Goal: Feedback & Contribution: Contribute content

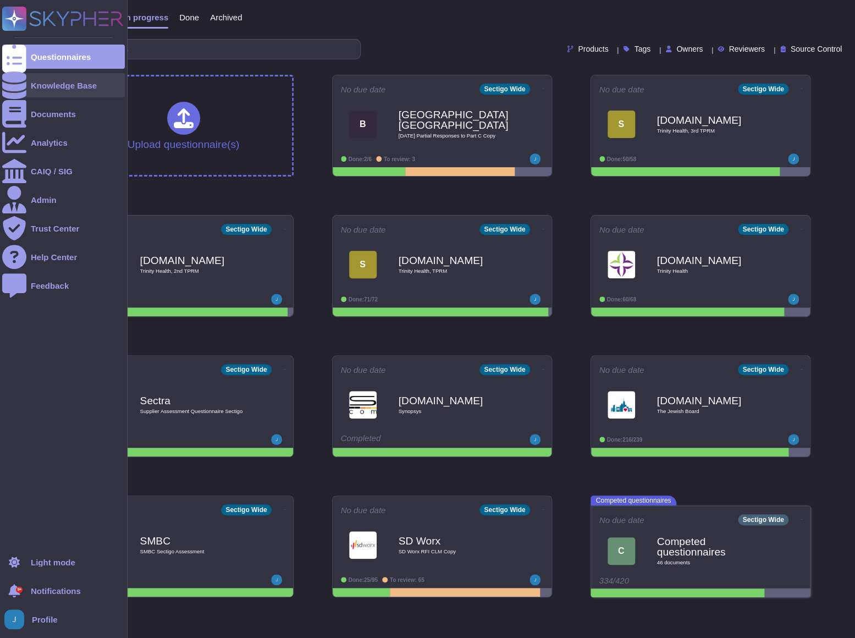
click at [64, 86] on div "Knowledge Base" at bounding box center [64, 85] width 66 height 8
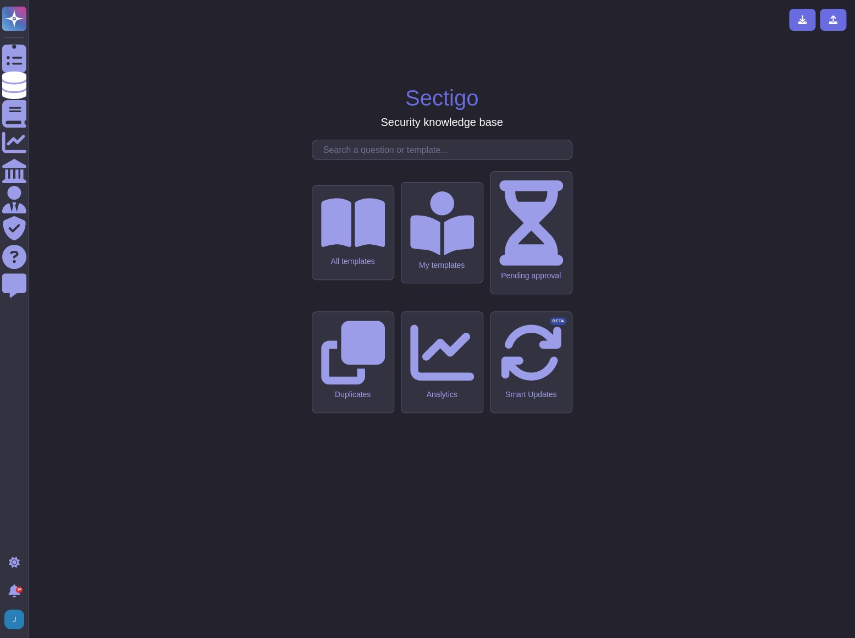
click at [464, 160] on input "text" at bounding box center [445, 149] width 254 height 19
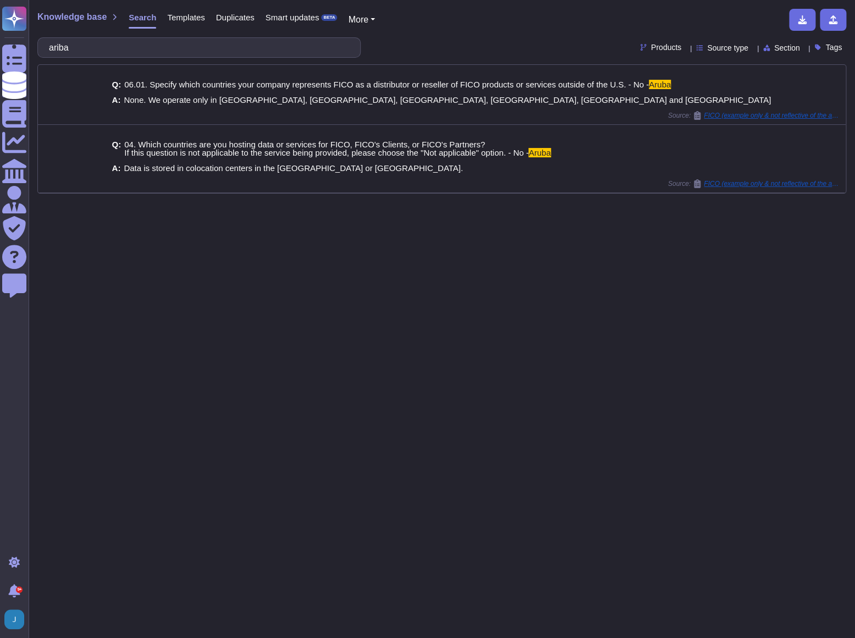
type input "ariba"
click at [83, 21] on span "Knowledge base" at bounding box center [71, 17] width 69 height 9
click at [189, 19] on span "Templates" at bounding box center [185, 17] width 37 height 8
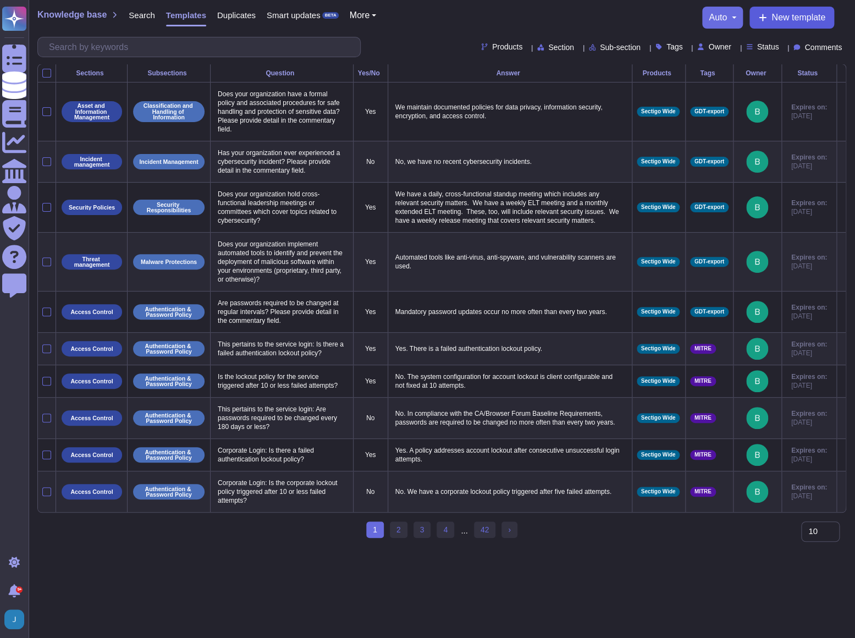
click at [777, 19] on span "New template" at bounding box center [799, 17] width 54 height 9
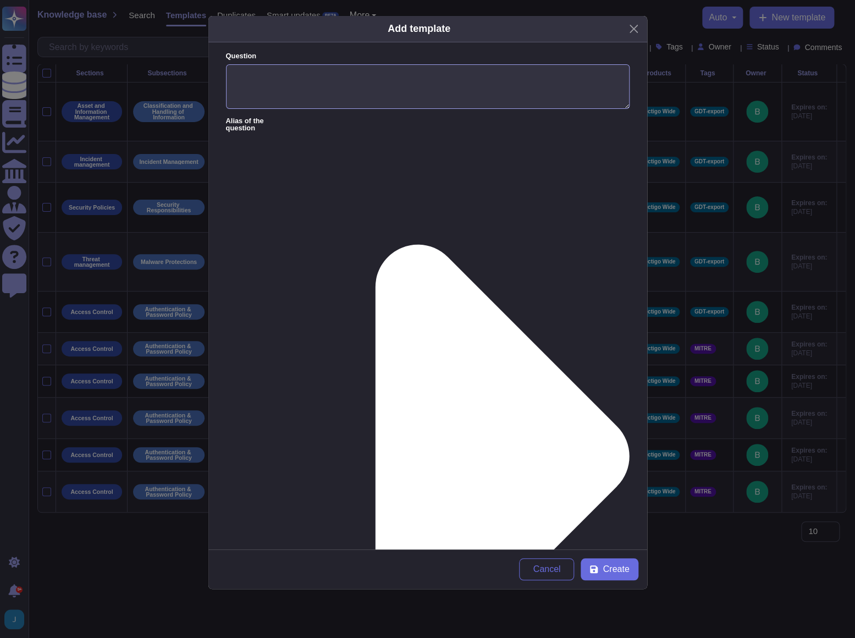
click at [339, 90] on textarea "Question" at bounding box center [428, 86] width 404 height 45
type textarea "Do you have an Ariba number?"
type textarea "AN01006492973"
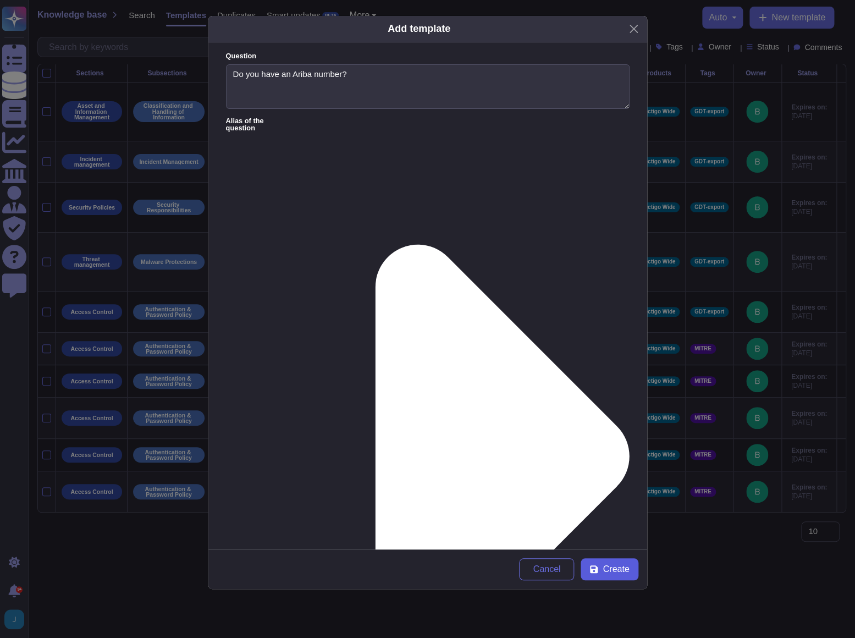
click at [609, 572] on span "Create" at bounding box center [616, 569] width 26 height 9
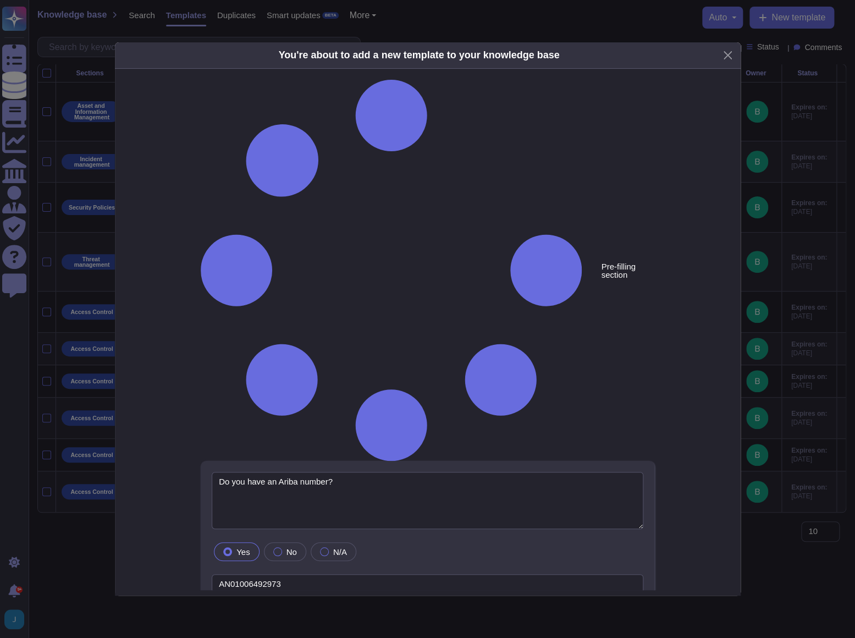
type textarea "Do you have an Ariba number?"
type textarea "AN01006492973"
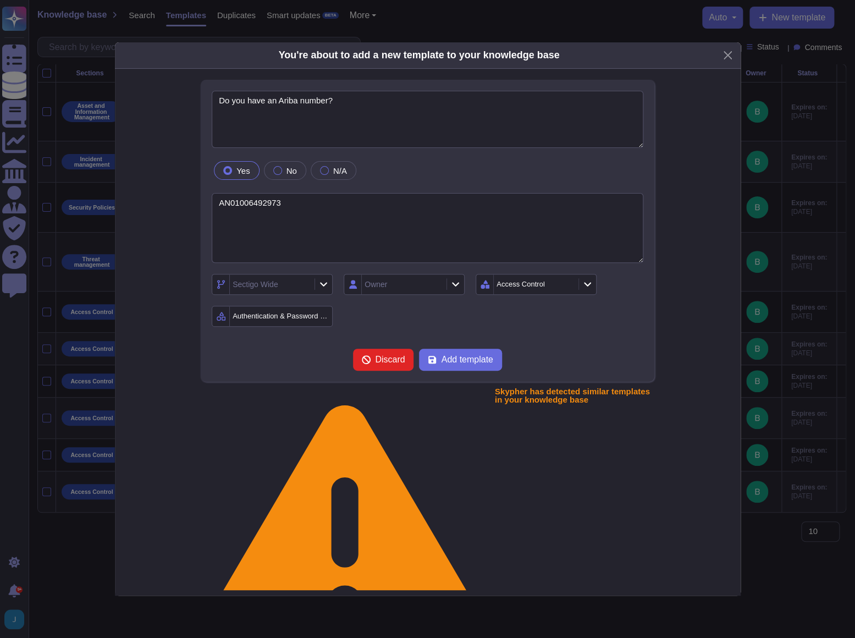
click at [568, 285] on icon at bounding box center [568, 285] width 0 height 0
click at [534, 294] on div "Sections" at bounding box center [535, 285] width 82 height 20
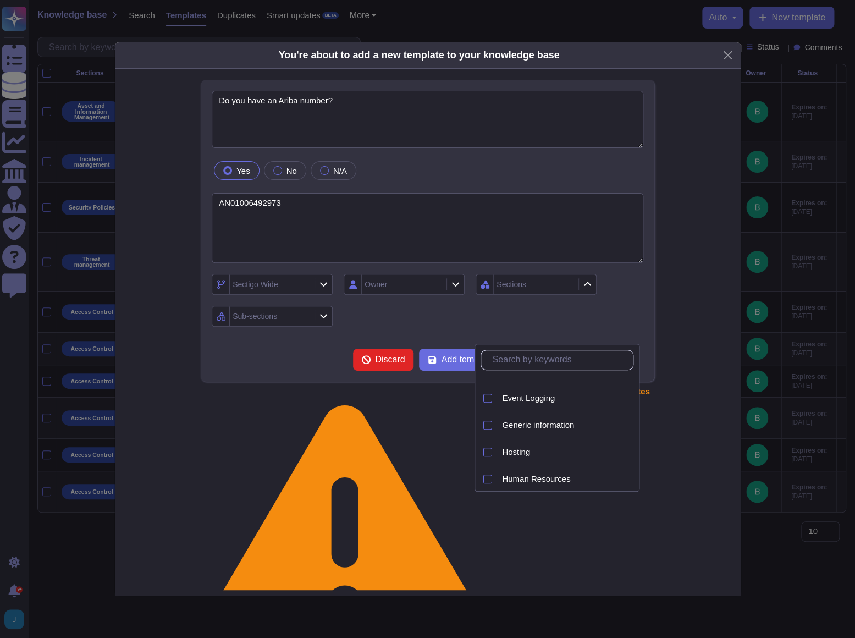
scroll to position [250, 0]
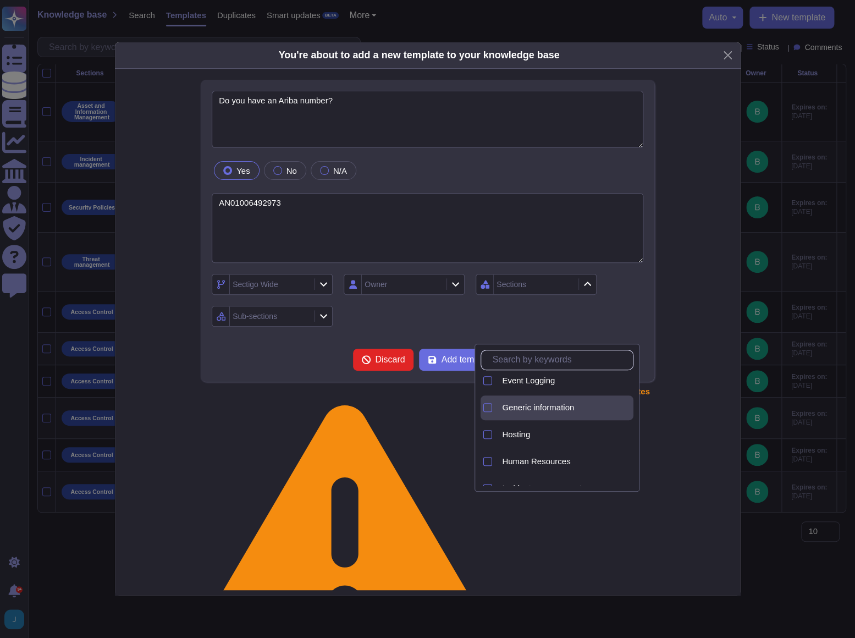
click at [496, 402] on div "Generic information" at bounding box center [557, 408] width 153 height 25
click at [290, 371] on form "Do you have an Ariba number? Yes No N/A AN01006492973 Sectigo Wide Owner Generi…" at bounding box center [428, 231] width 432 height 280
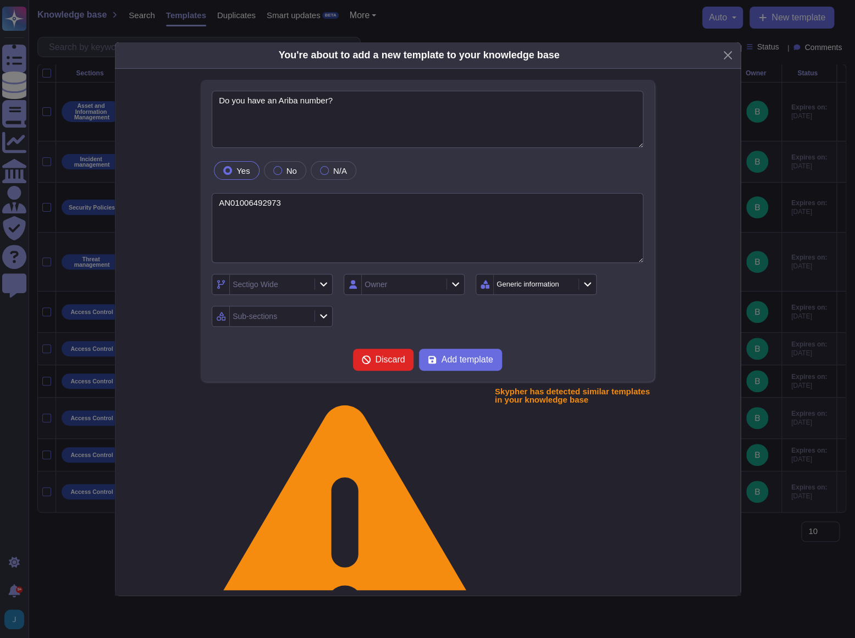
drag, startPoint x: 297, startPoint y: 363, endPoint x: 327, endPoint y: 363, distance: 30.3
click at [298, 326] on div "Sub-sections" at bounding box center [271, 316] width 82 height 20
click at [286, 397] on span "Company Information" at bounding box center [277, 394] width 79 height 10
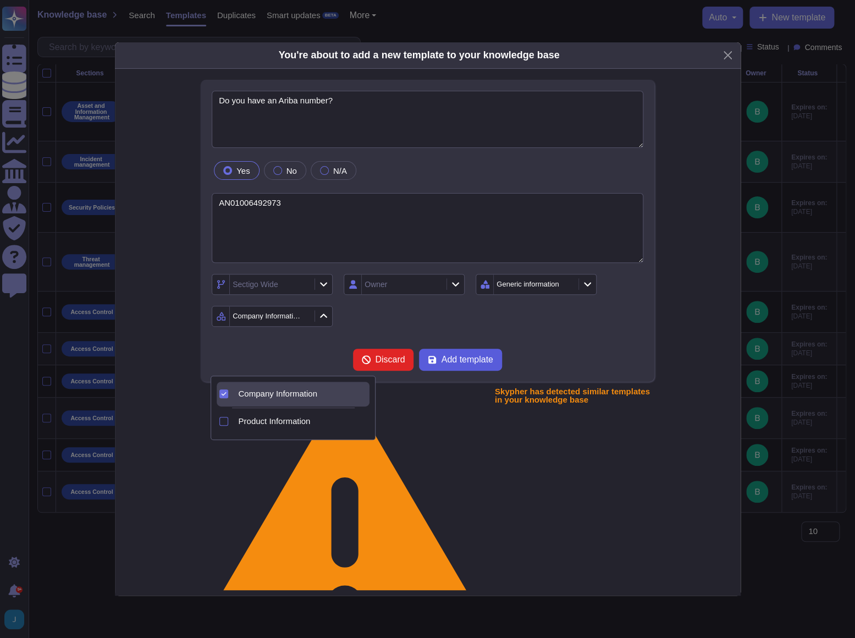
click at [486, 364] on span "Add template" at bounding box center [467, 359] width 52 height 9
